Goal: Information Seeking & Learning: Learn about a topic

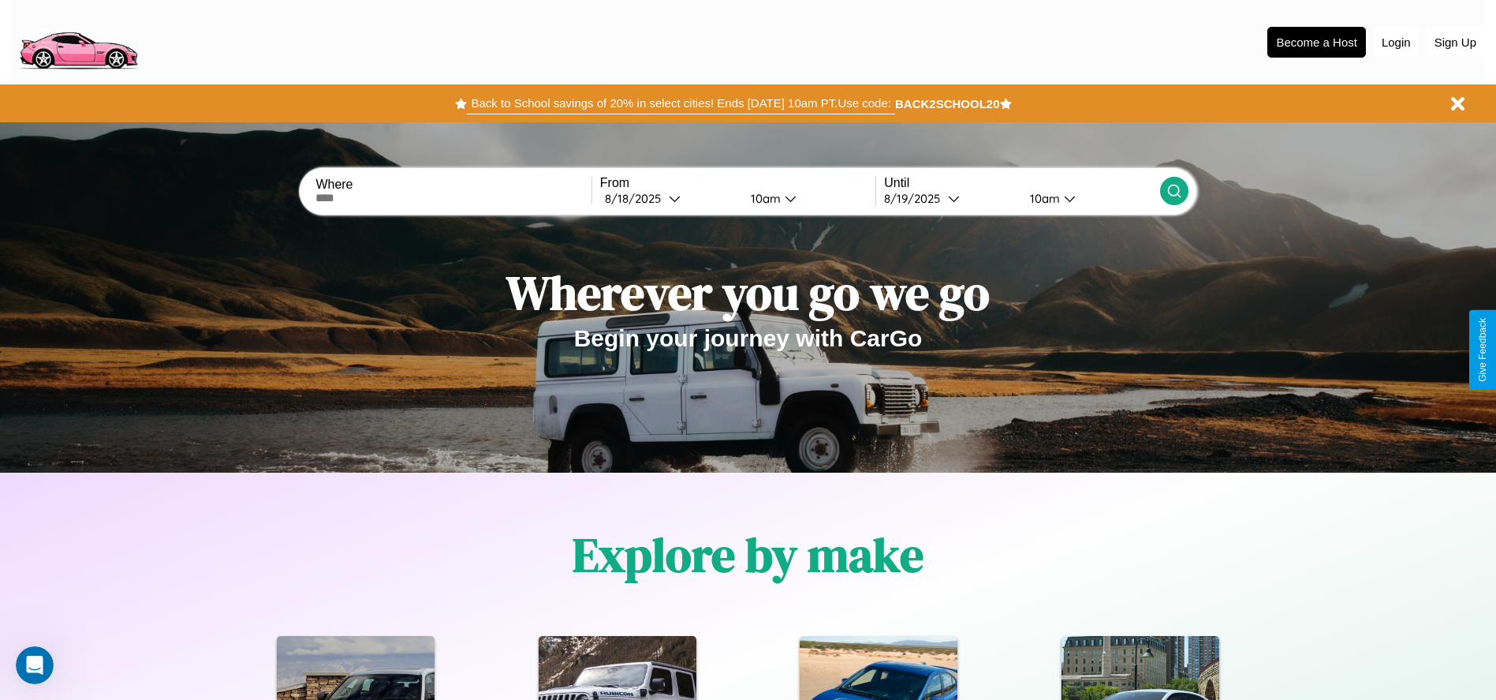
click at [681, 103] on button "Back to School savings of 20% in select cities! Ends [DATE] 10am PT. Use code:" at bounding box center [680, 103] width 427 height 22
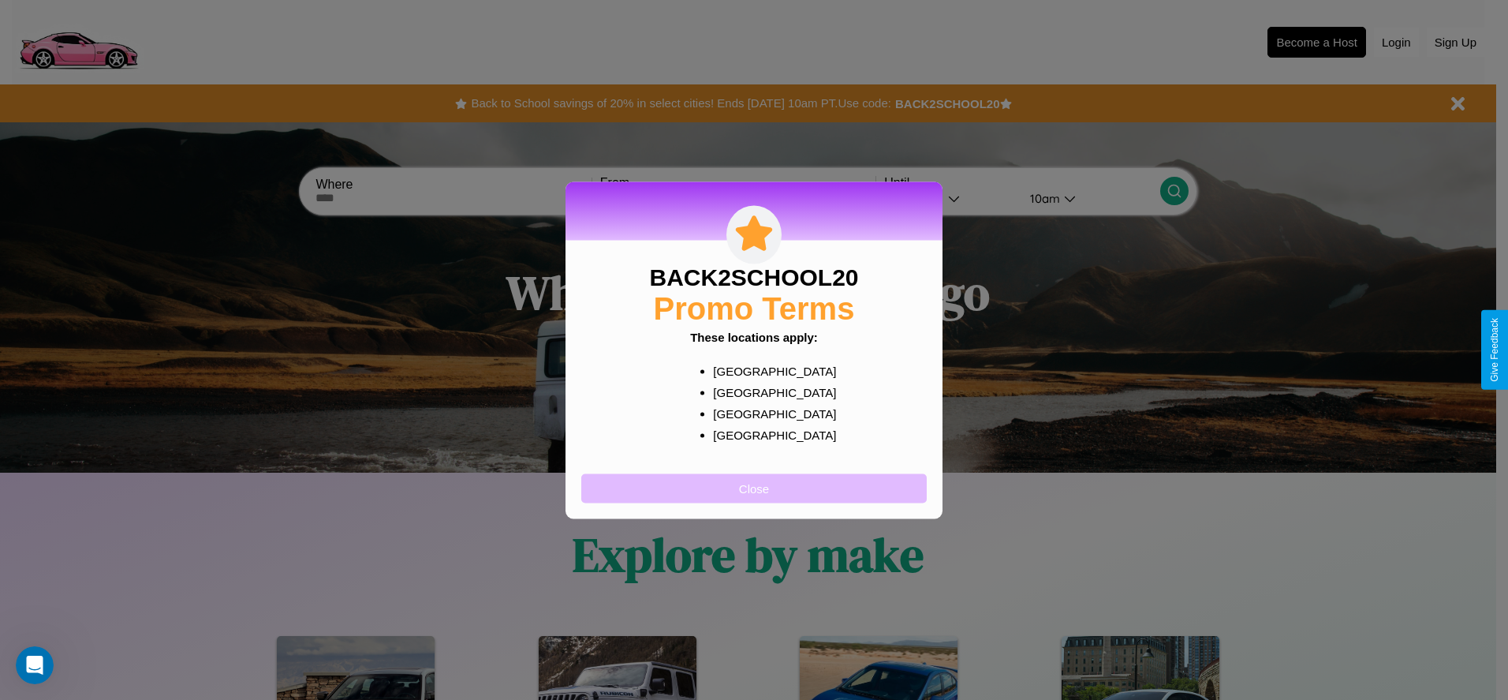
click at [754, 487] on button "Close" at bounding box center [753, 487] width 345 height 29
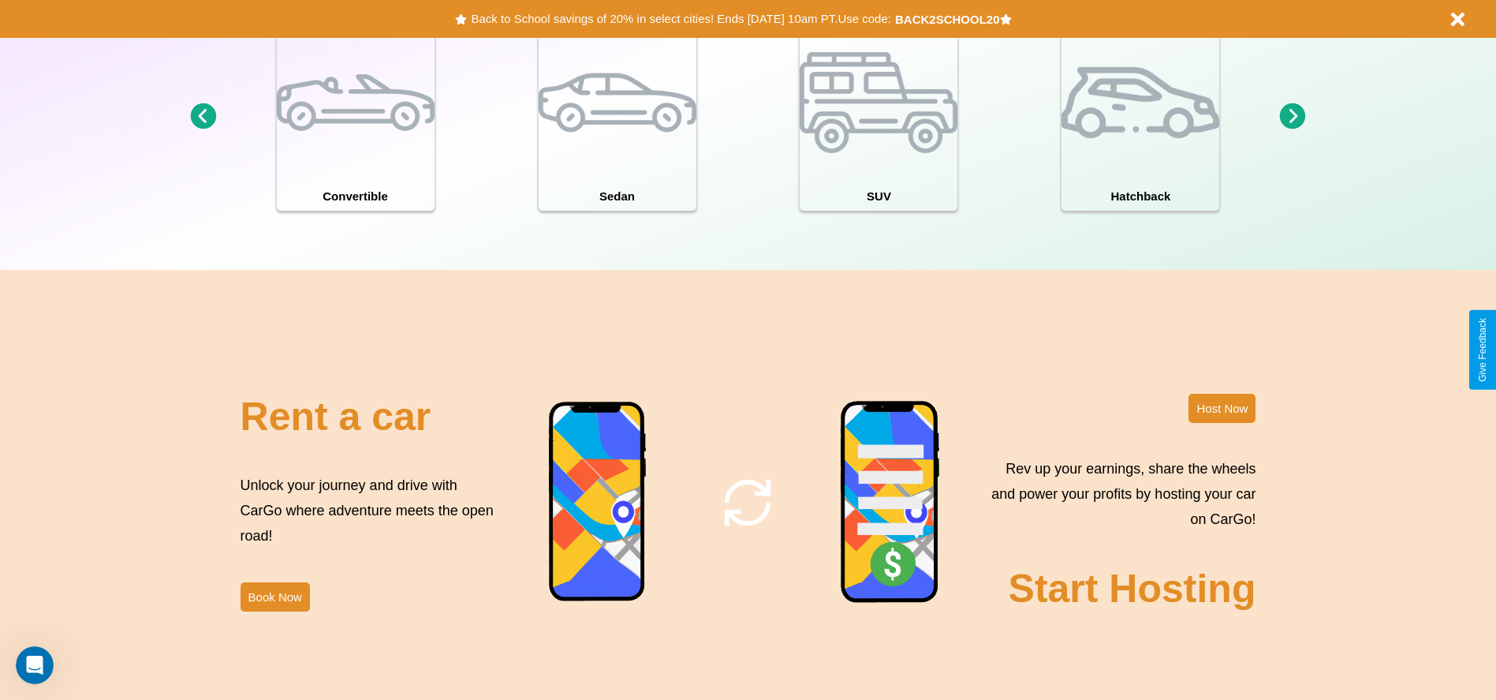
scroll to position [2263, 0]
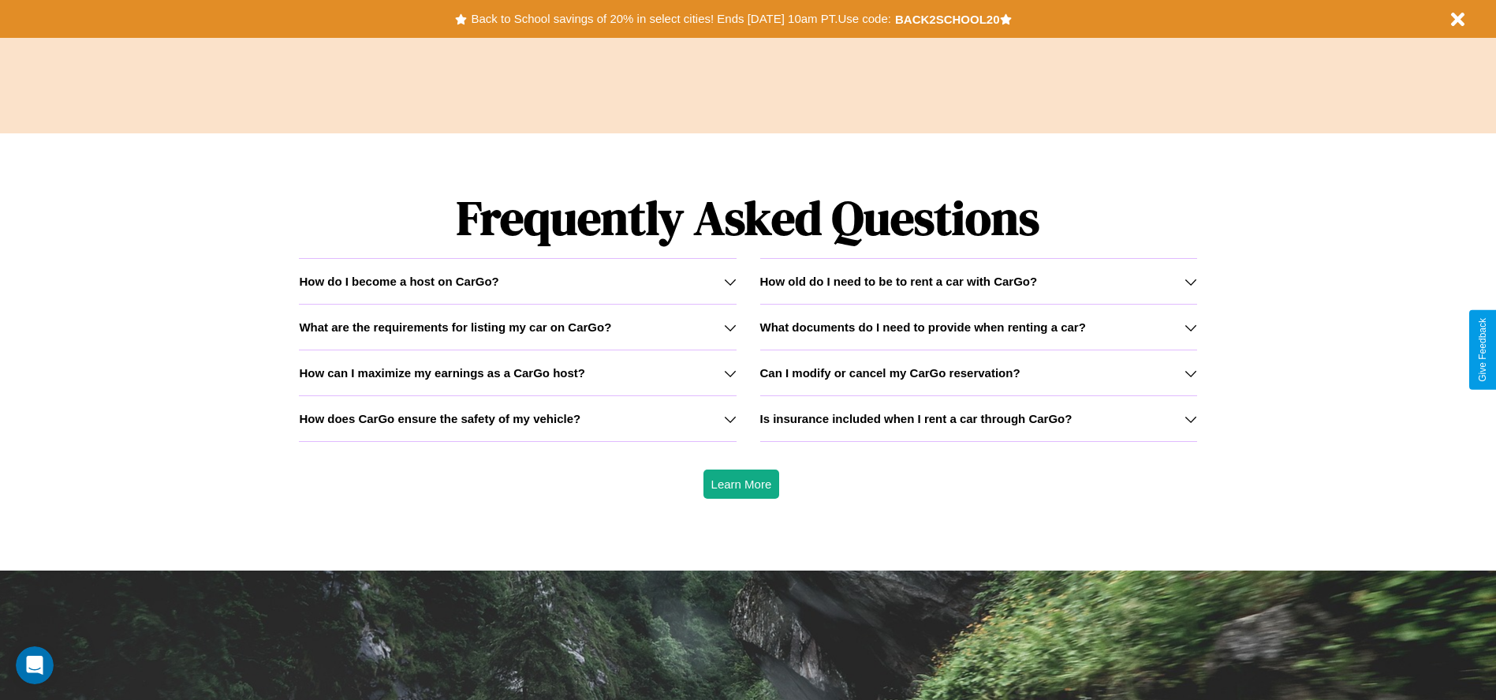
click at [1190, 327] on icon at bounding box center [1191, 327] width 13 height 13
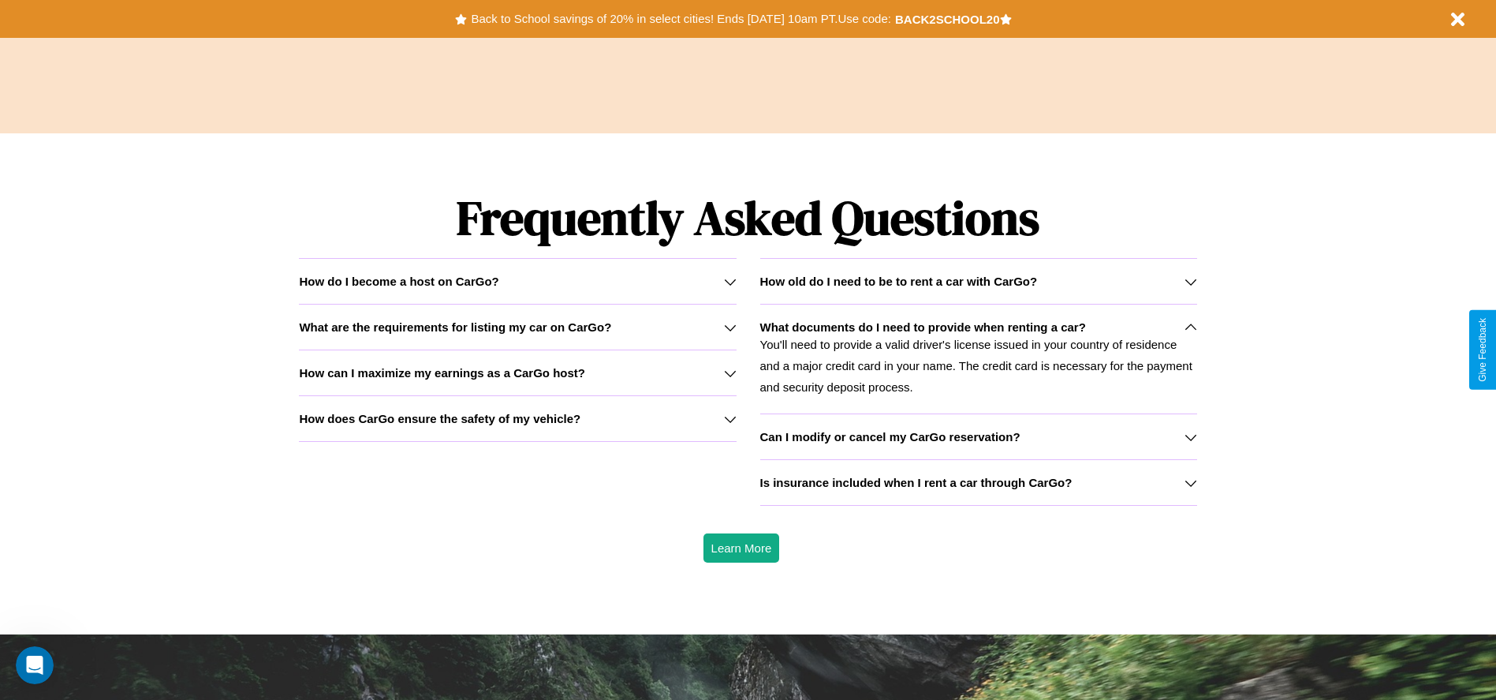
click at [517, 281] on div "How do I become a host on CarGo?" at bounding box center [517, 280] width 437 height 13
click at [517, 418] on h3 "How does CarGo ensure the safety of my vehicle?" at bounding box center [440, 418] width 282 height 13
click at [730, 418] on icon at bounding box center [730, 419] width 13 height 13
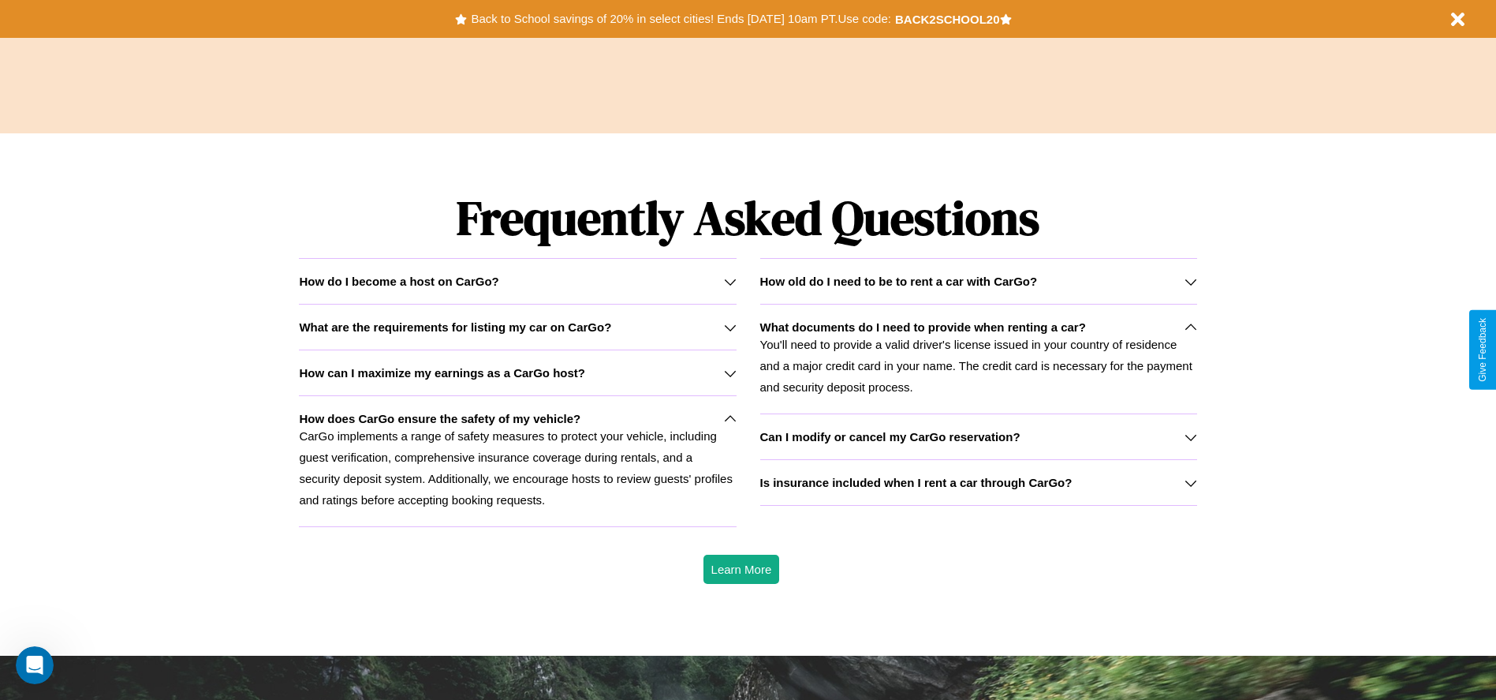
click at [517, 327] on h3 "What are the requirements for listing my car on CarGo?" at bounding box center [455, 326] width 312 height 13
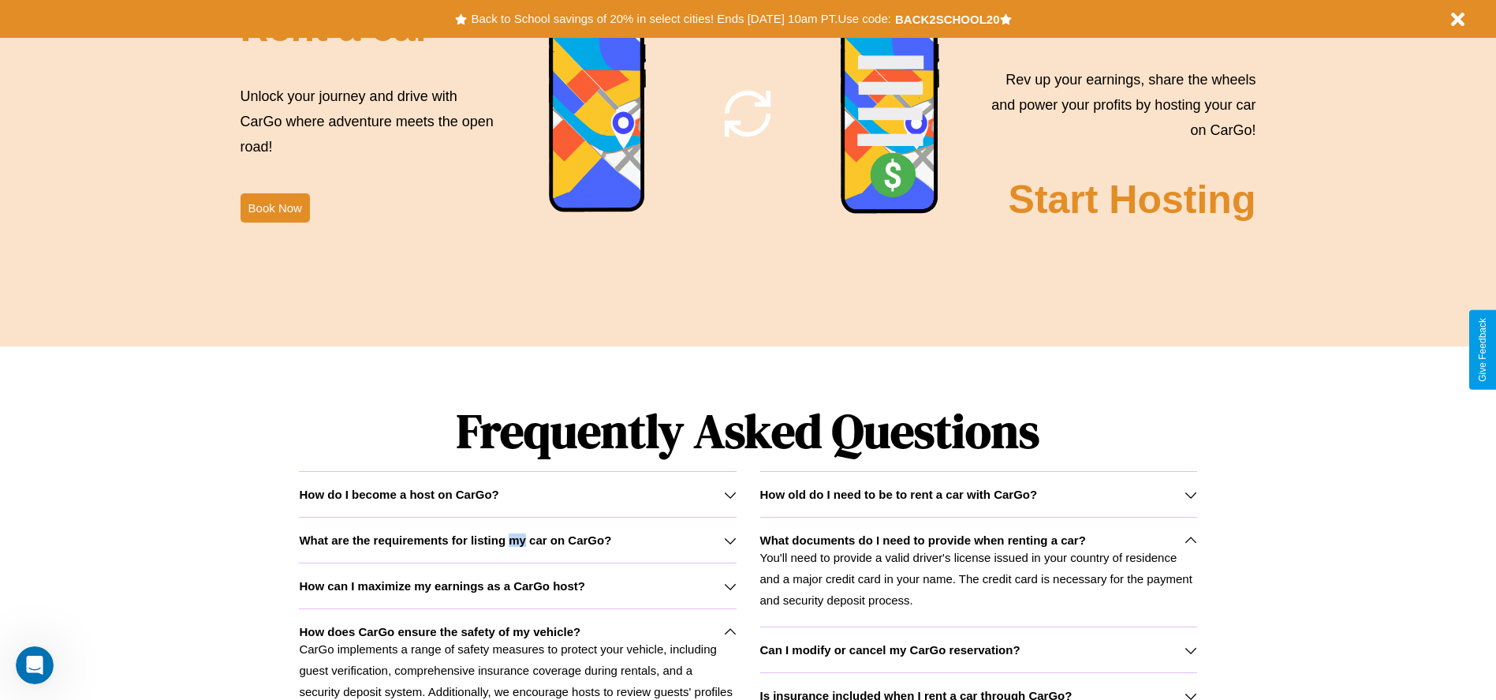
scroll to position [0, 0]
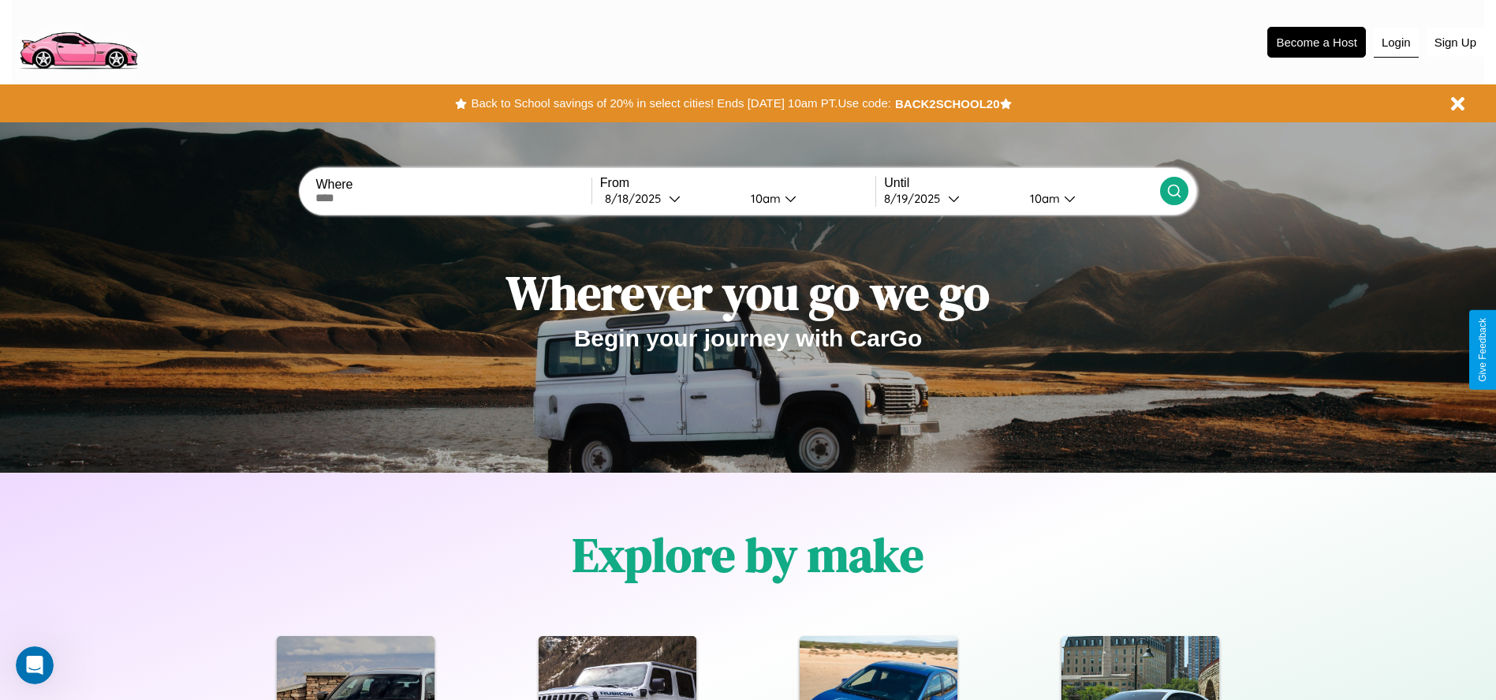
click at [1396, 42] on button "Login" at bounding box center [1396, 43] width 45 height 30
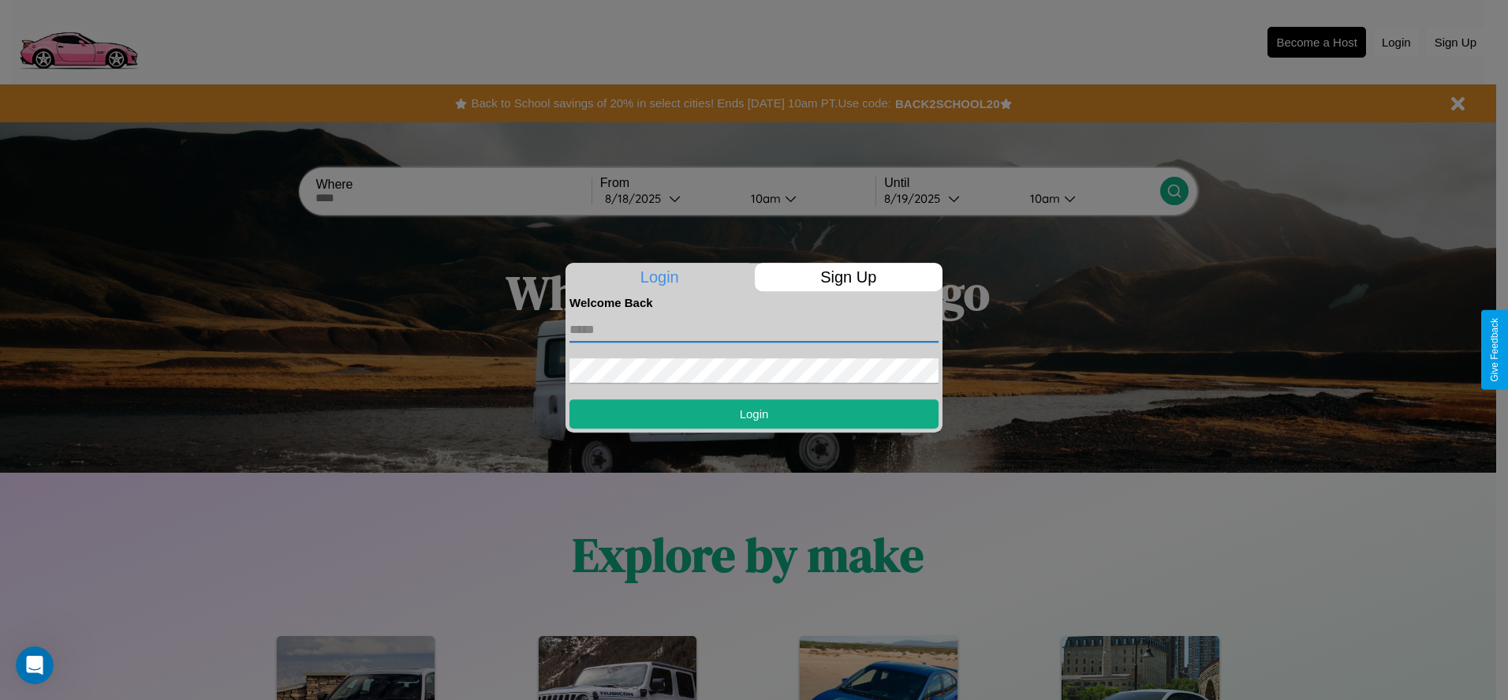
click at [754, 329] on input "text" at bounding box center [753, 329] width 369 height 25
type input "**********"
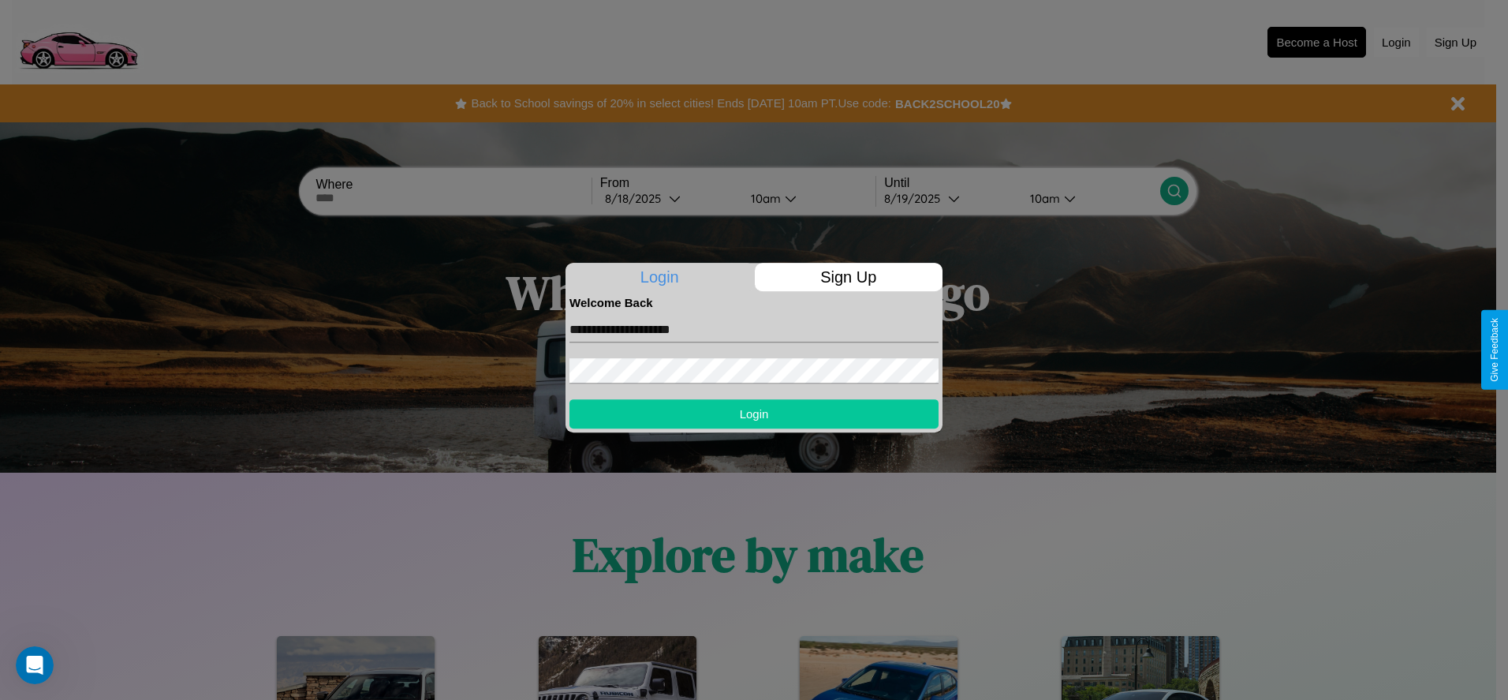
click at [754, 413] on button "Login" at bounding box center [753, 413] width 369 height 29
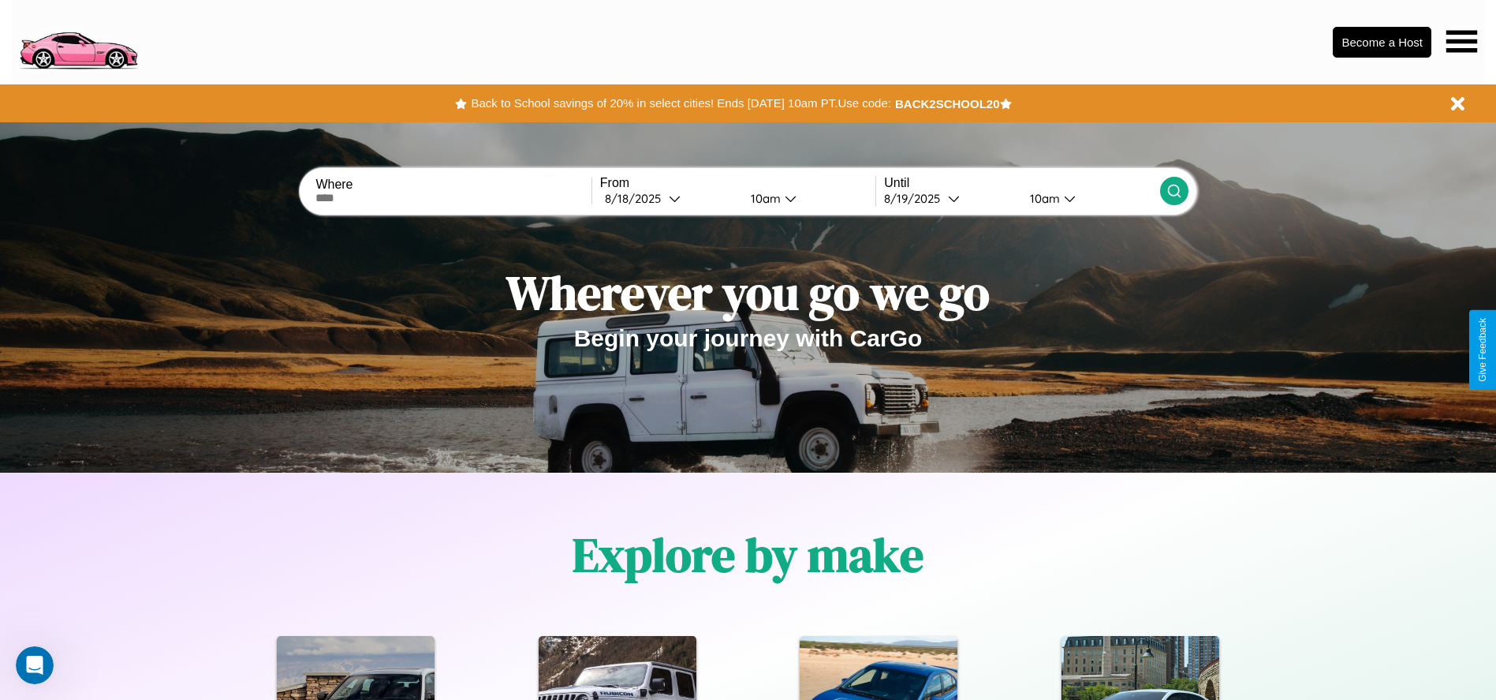
scroll to position [327, 0]
